Goal: Check status

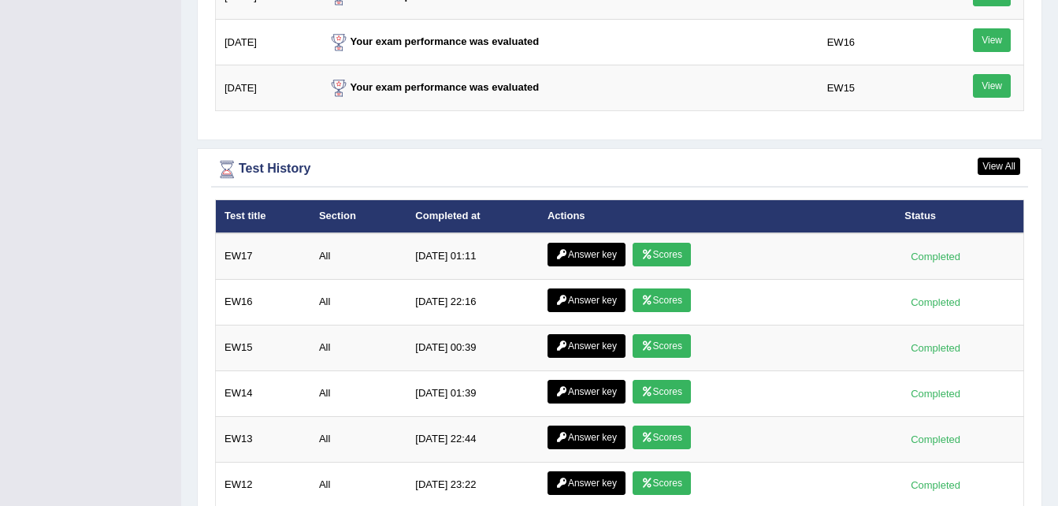
scroll to position [2045, 0]
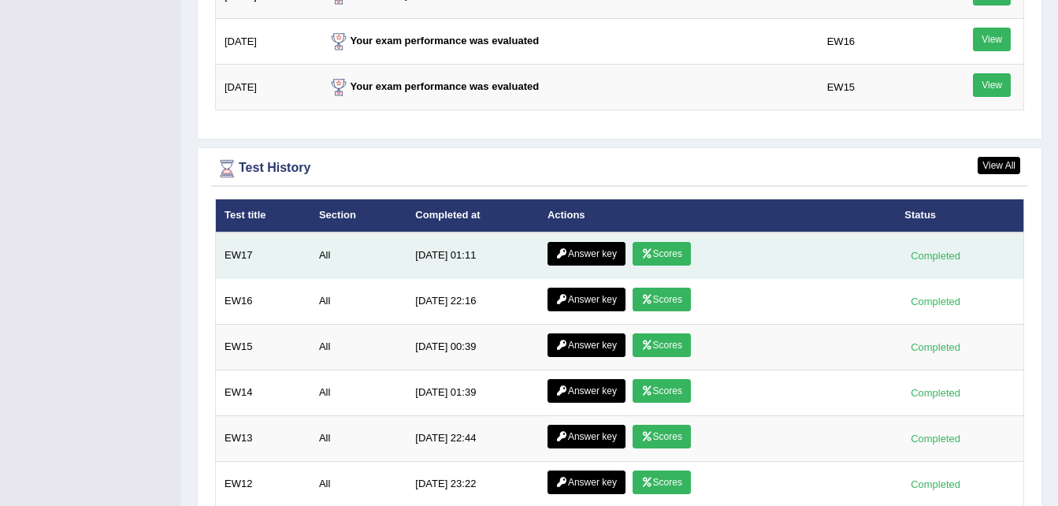
click at [665, 250] on link "Scores" at bounding box center [661, 254] width 58 height 24
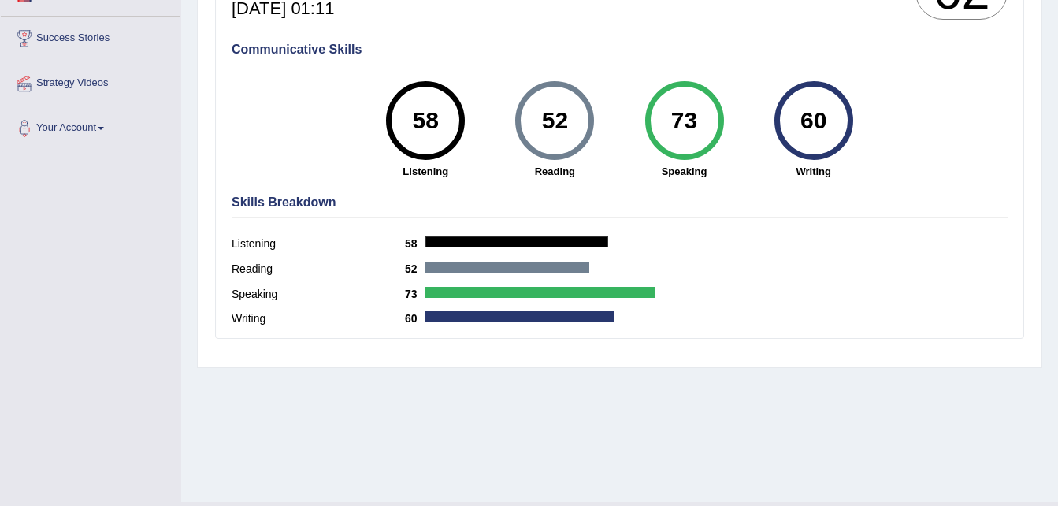
scroll to position [321, 0]
